Goal: Information Seeking & Learning: Learn about a topic

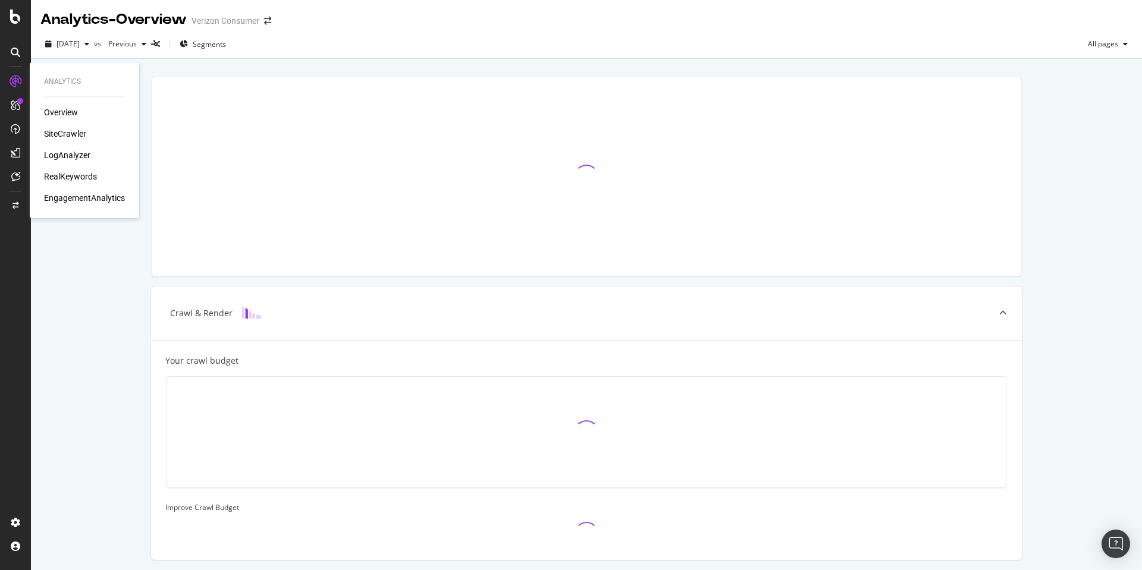
click at [70, 176] on div "RealKeywords" at bounding box center [70, 177] width 53 height 12
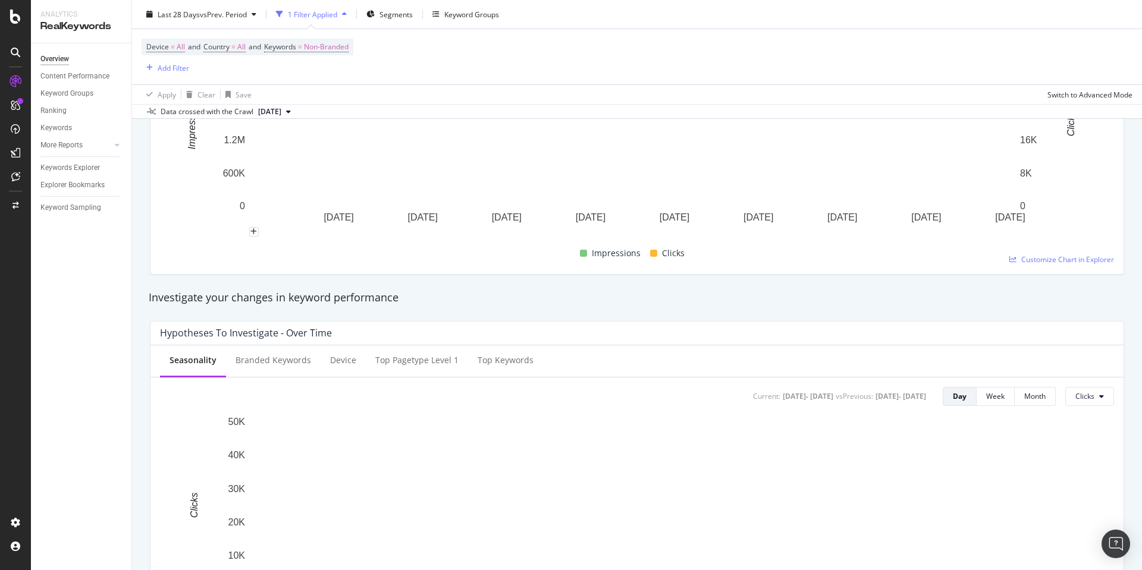
scroll to position [178, 0]
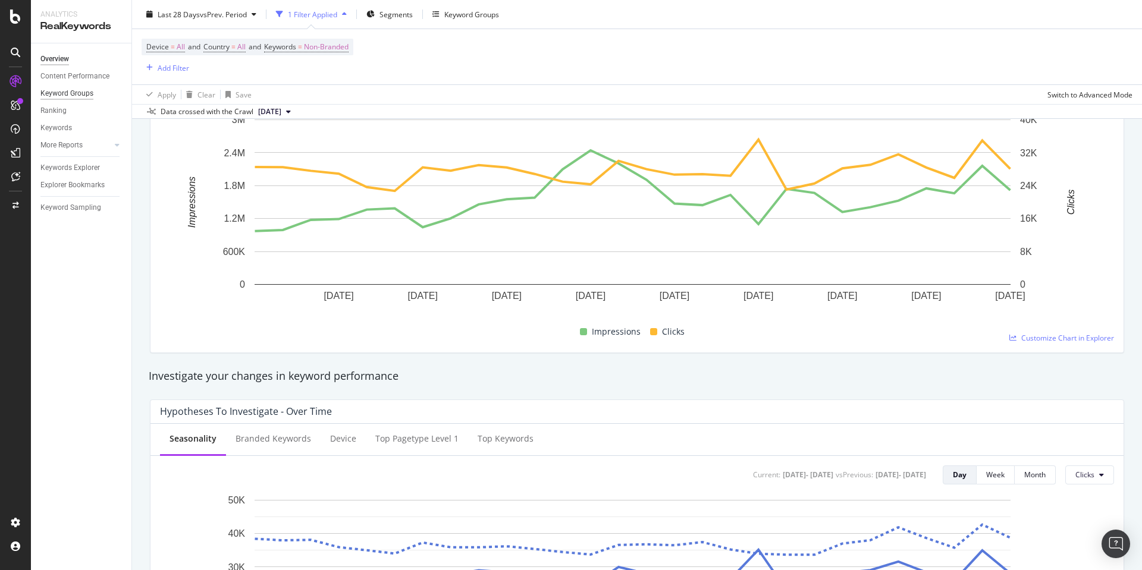
click at [63, 90] on div "Keyword Groups" at bounding box center [66, 93] width 53 height 12
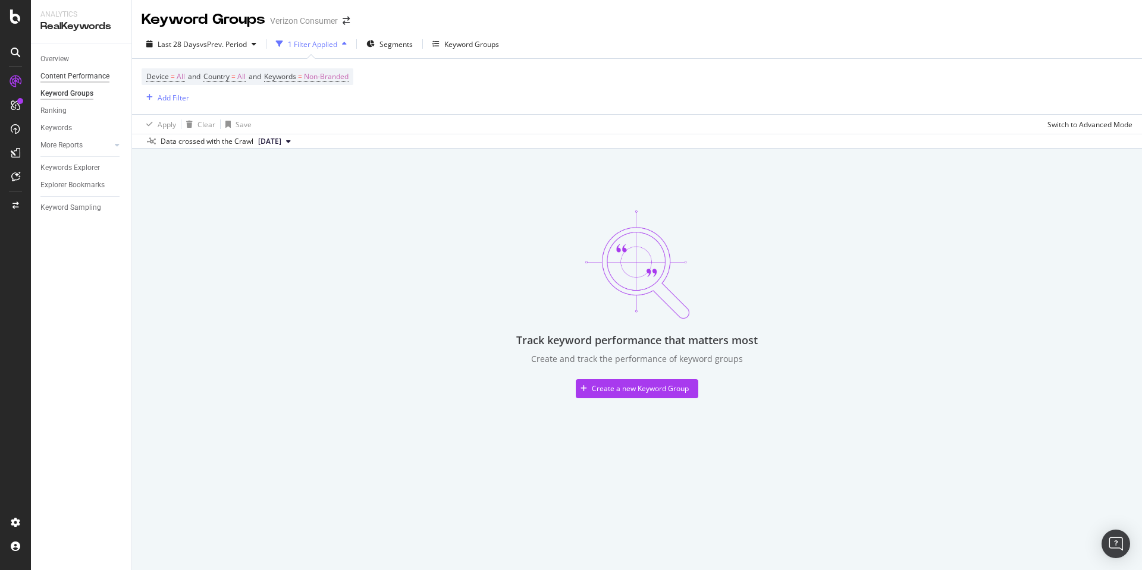
click at [65, 74] on div "Content Performance" at bounding box center [74, 76] width 69 height 12
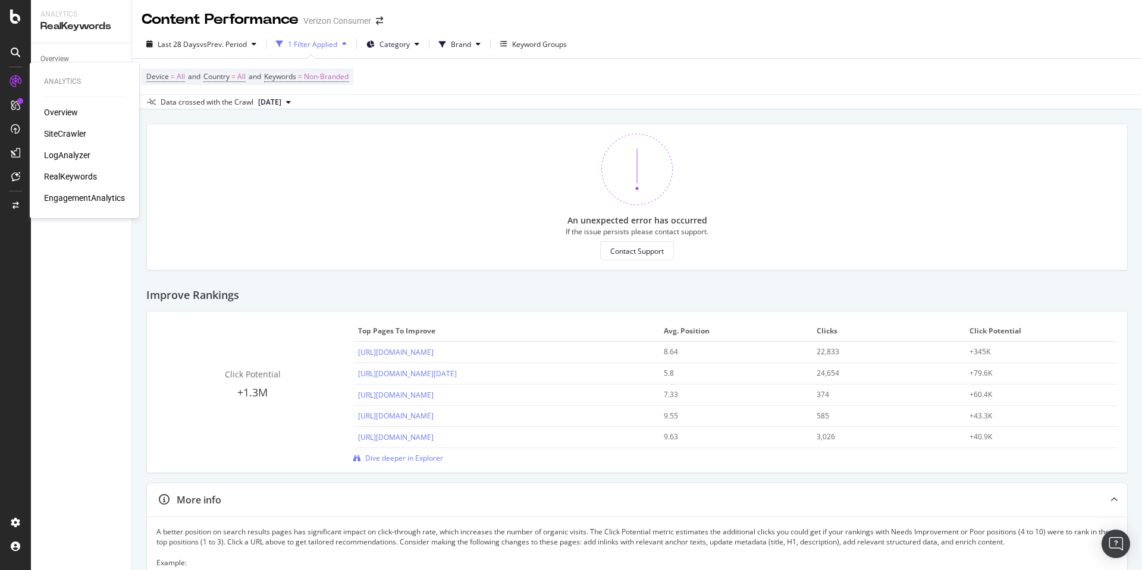
click at [76, 200] on div "EngagementAnalytics" at bounding box center [84, 198] width 81 height 12
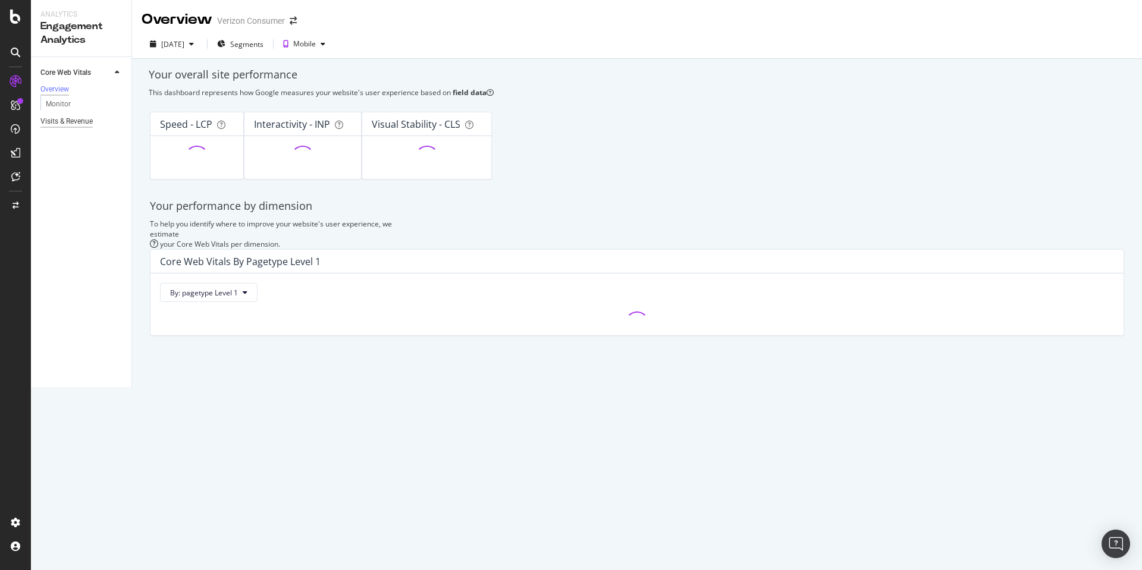
click at [72, 121] on div "Visits & Revenue" at bounding box center [66, 121] width 52 height 12
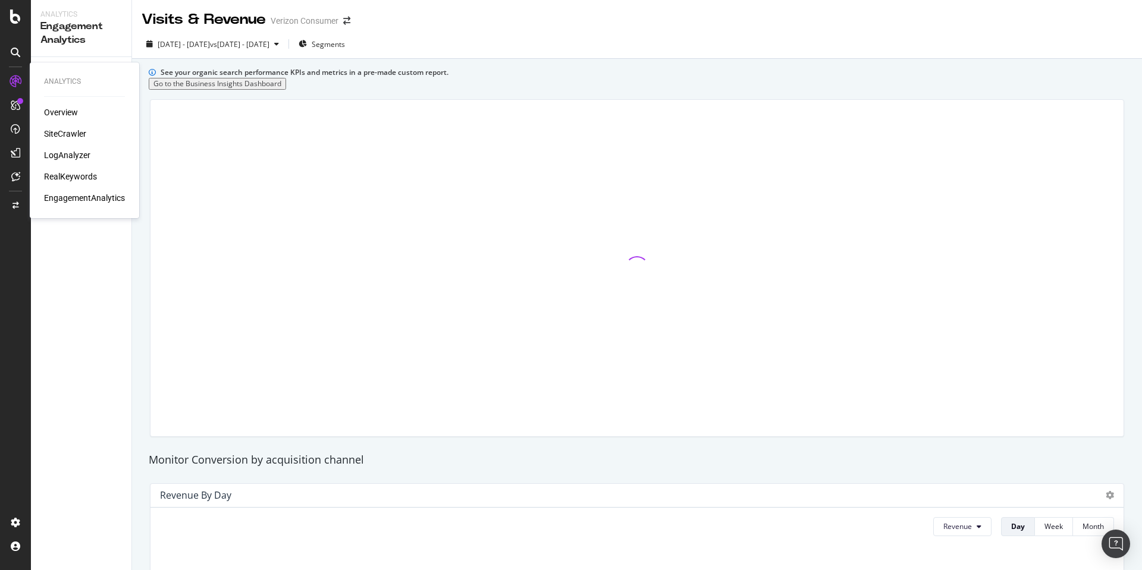
click at [64, 112] on div "Overview" at bounding box center [61, 112] width 34 height 12
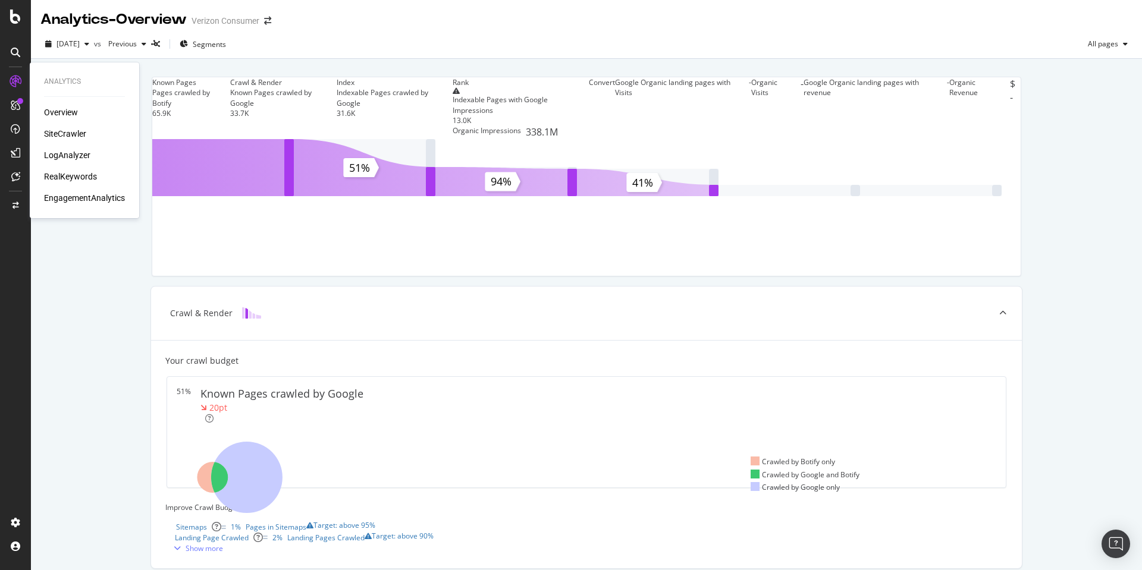
click at [80, 192] on div "Overview SiteCrawler LogAnalyzer RealKeywords EngagementAnalytics" at bounding box center [84, 155] width 81 height 98
click at [80, 194] on div "EngagementAnalytics" at bounding box center [84, 198] width 81 height 12
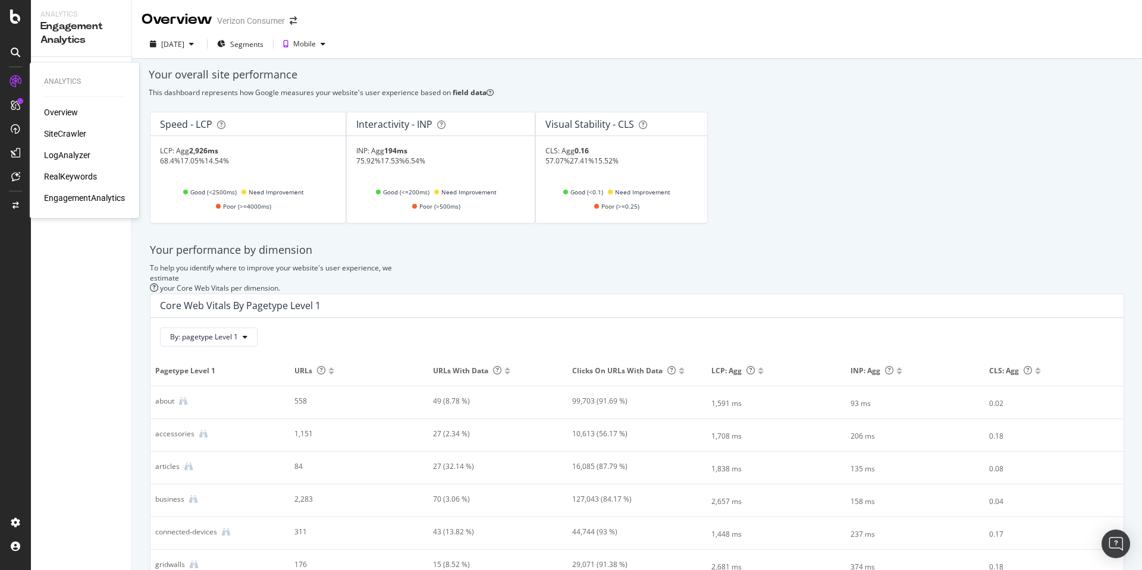
click at [68, 106] on div "Overview" at bounding box center [61, 112] width 34 height 12
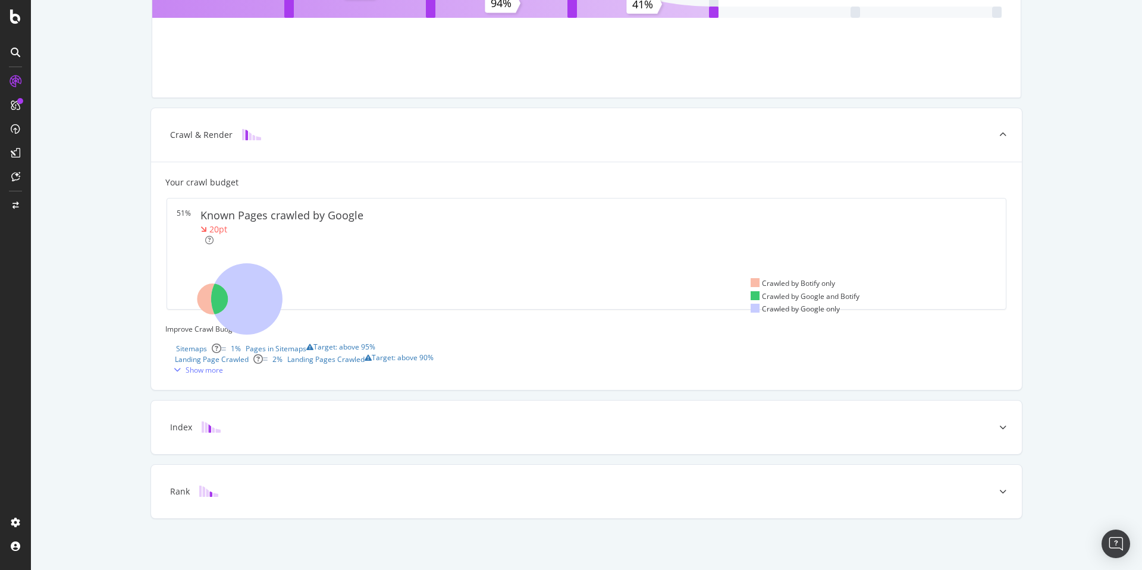
scroll to position [289, 0]
click at [303, 420] on div "Index" at bounding box center [586, 428] width 871 height 54
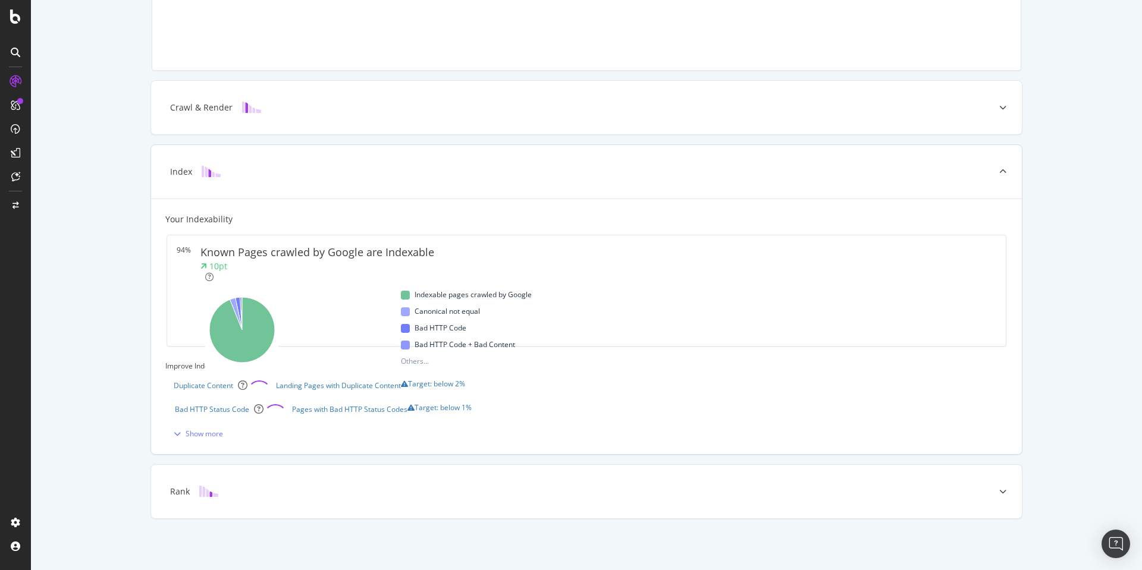
click at [789, 145] on div "Index" at bounding box center [586, 172] width 871 height 54
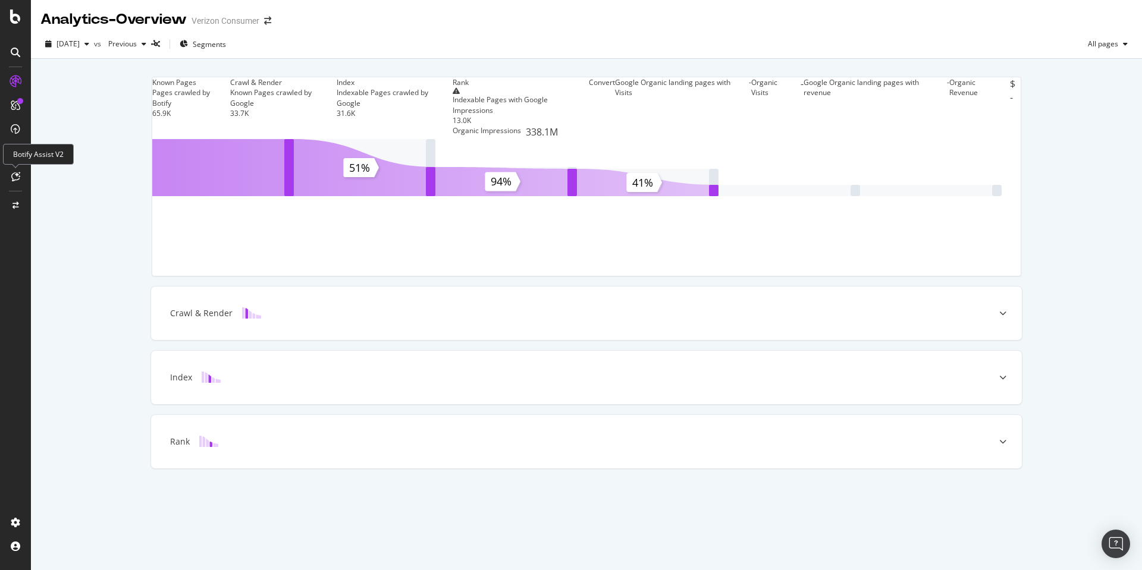
click at [12, 174] on icon at bounding box center [15, 177] width 9 height 10
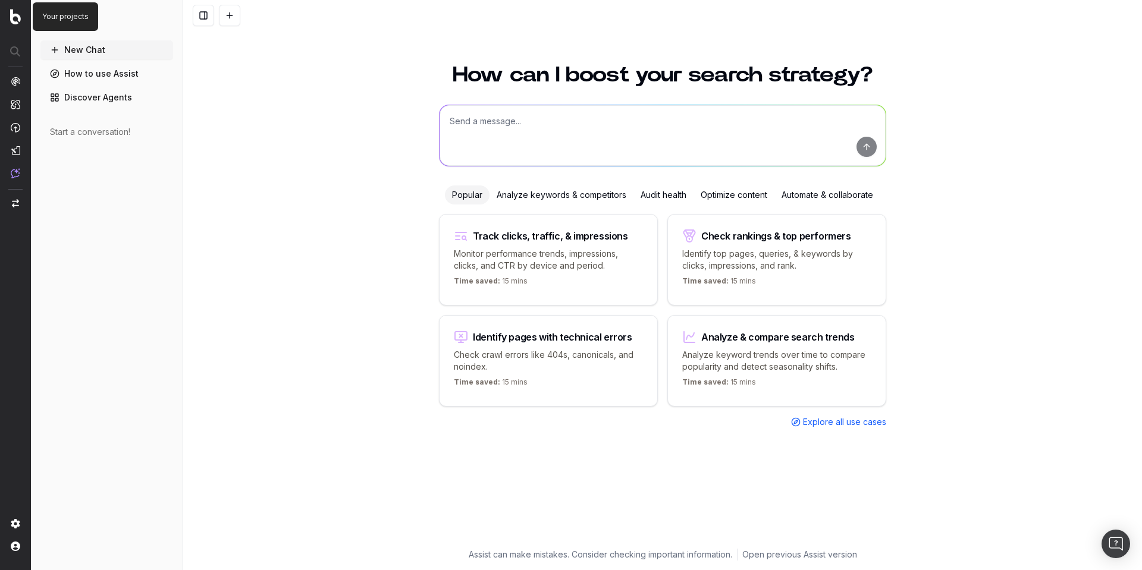
click at [16, 15] on img at bounding box center [15, 16] width 11 height 15
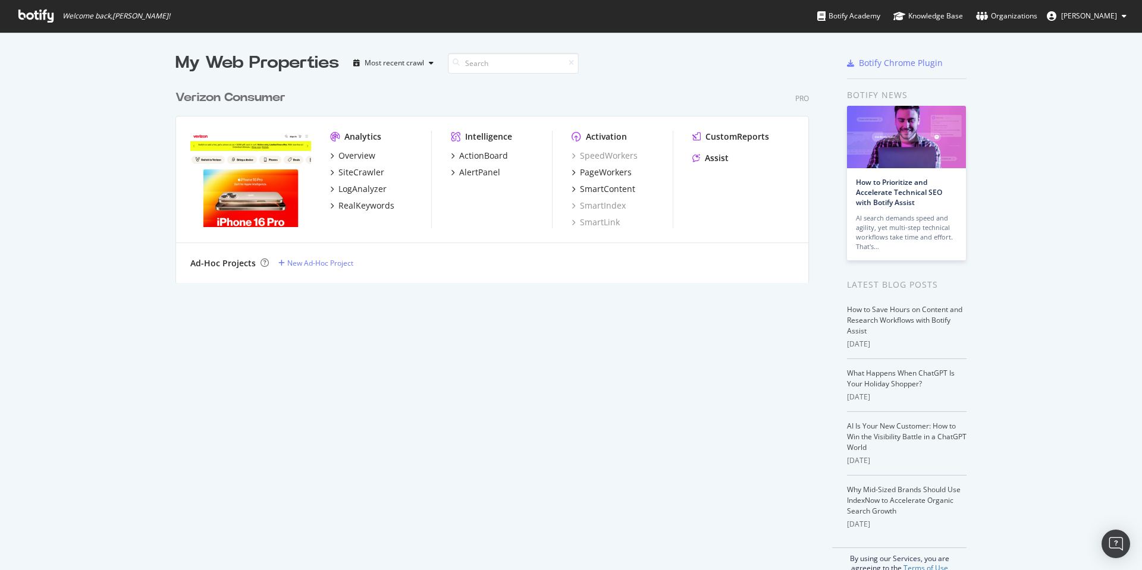
scroll to position [562, 1124]
drag, startPoint x: 702, startPoint y: 154, endPoint x: 397, endPoint y: 201, distance: 308.2
click at [705, 154] on div "Assist" at bounding box center [717, 158] width 24 height 12
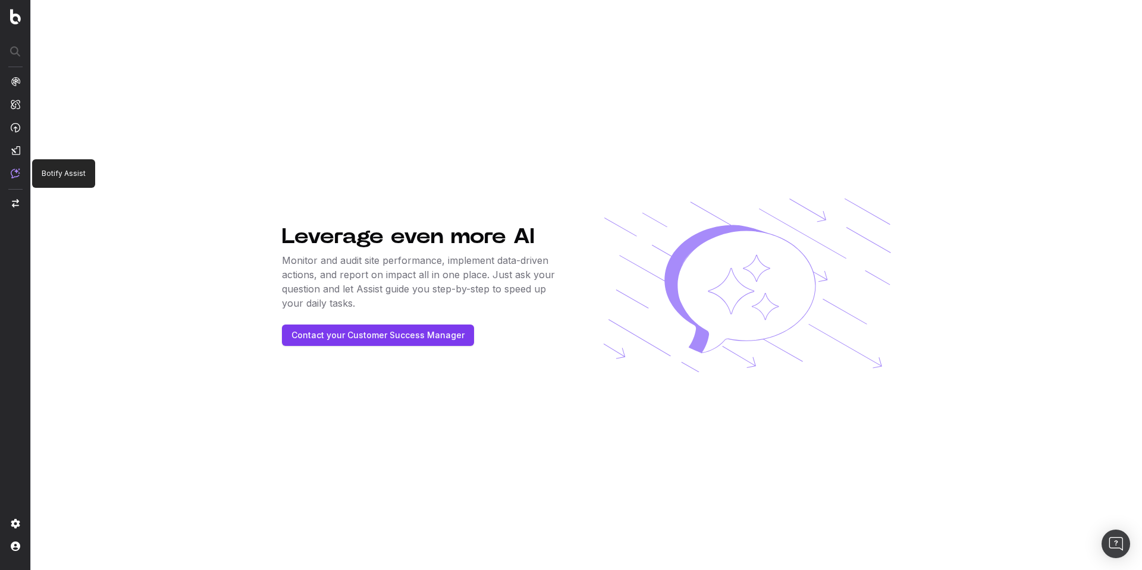
click at [14, 174] on img at bounding box center [16, 173] width 10 height 10
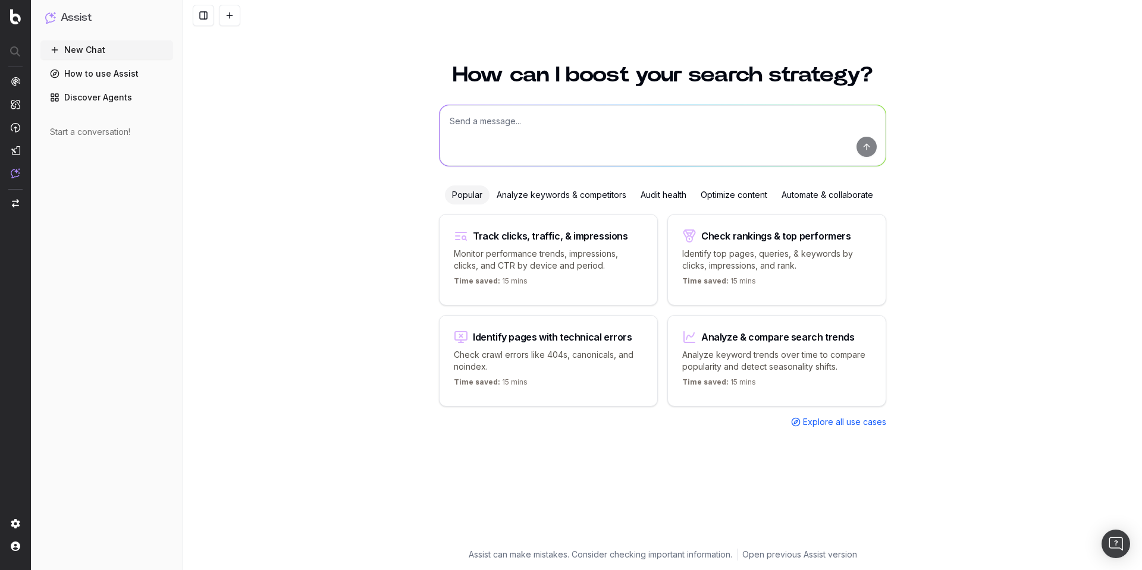
click at [1048, 166] on div "How can I boost your search strategy? Popular Analyze keywords & competitors Au…" at bounding box center [662, 310] width 959 height 521
